Goal: Task Accomplishment & Management: Manage account settings

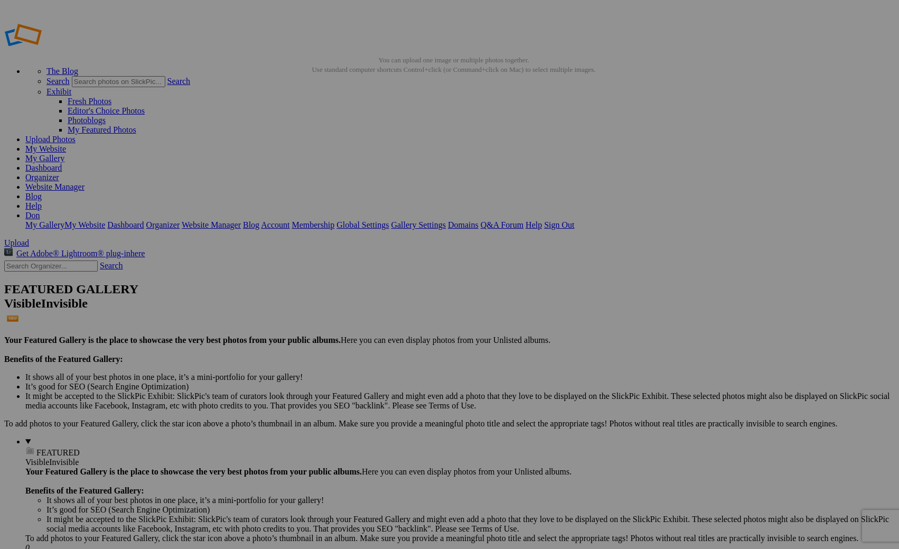
type input "MOBI"
type input "Mills low res jpj"
